Goal: Navigation & Orientation: Find specific page/section

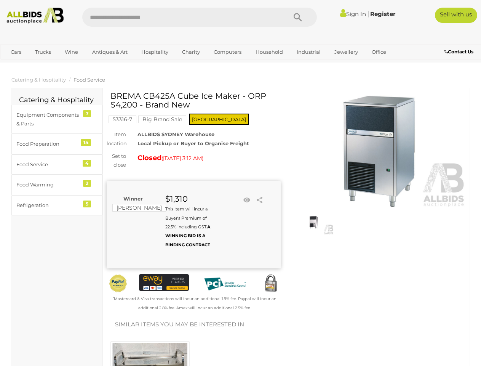
click at [240, 183] on div "Winner [PERSON_NAME] $1,310 This Item will incur a Buyer's Premium of 22.5% inc…" at bounding box center [194, 224] width 174 height 87
click at [298, 17] on icon "Search" at bounding box center [298, 17] width 8 height 11
click at [16, 52] on link "Cars" at bounding box center [16, 52] width 21 height 13
click at [43, 52] on link "Trucks" at bounding box center [43, 52] width 26 height 13
click at [71, 52] on link "Wine" at bounding box center [71, 52] width 23 height 13
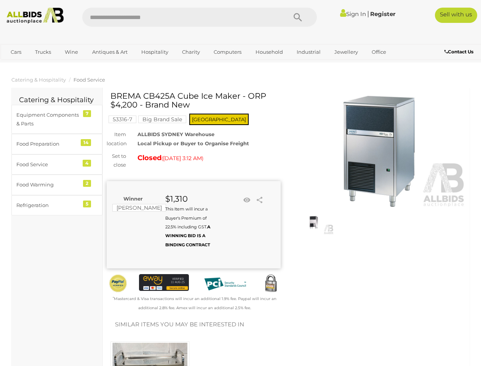
click at [109, 52] on link "Antiques & Art" at bounding box center [109, 52] width 45 height 13
click at [154, 52] on link "Hospitality" at bounding box center [154, 52] width 37 height 13
click at [191, 52] on link "Charity" at bounding box center [191, 52] width 28 height 13
click at [227, 52] on link "Computers" at bounding box center [228, 52] width 38 height 13
click at [268, 52] on link "Household" at bounding box center [269, 52] width 37 height 13
